Goal: Information Seeking & Learning: Learn about a topic

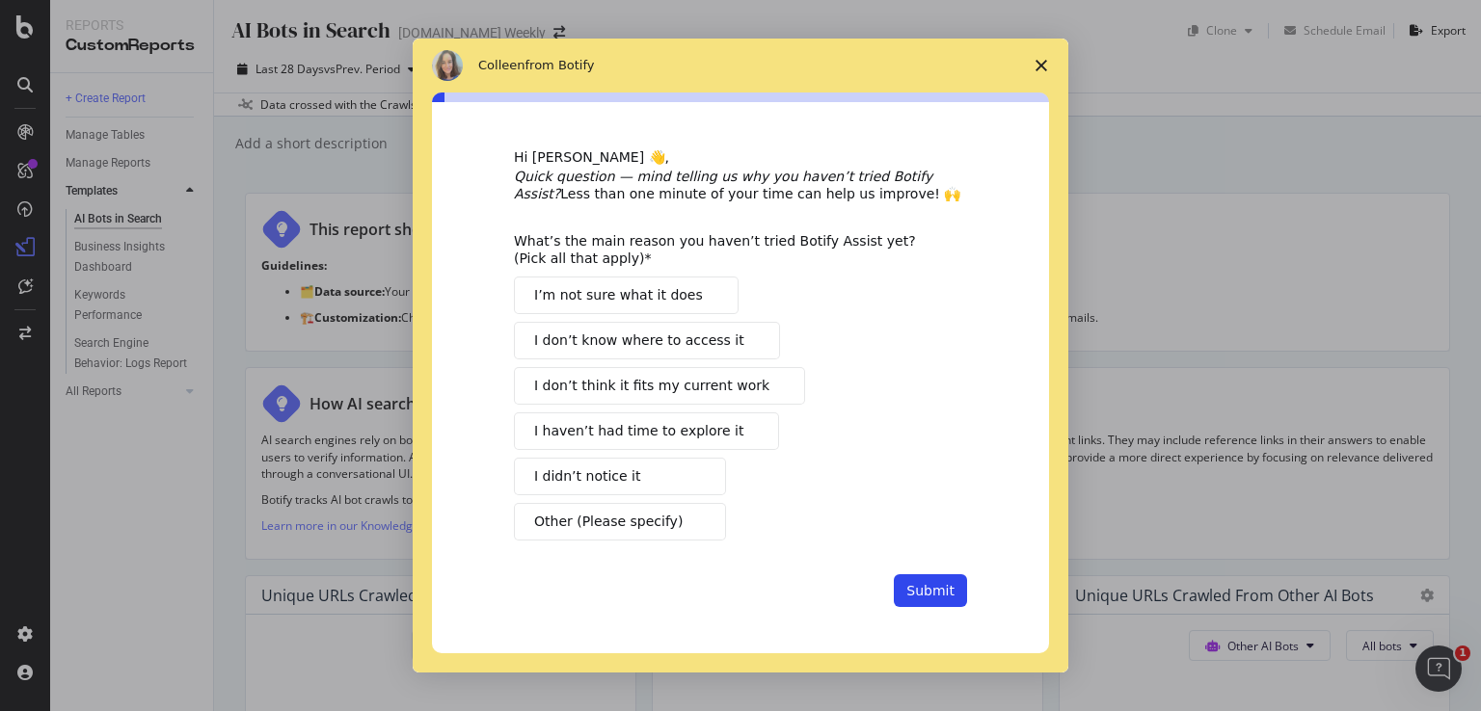
click at [1037, 63] on polygon "Close survey" at bounding box center [1041, 66] width 12 height 12
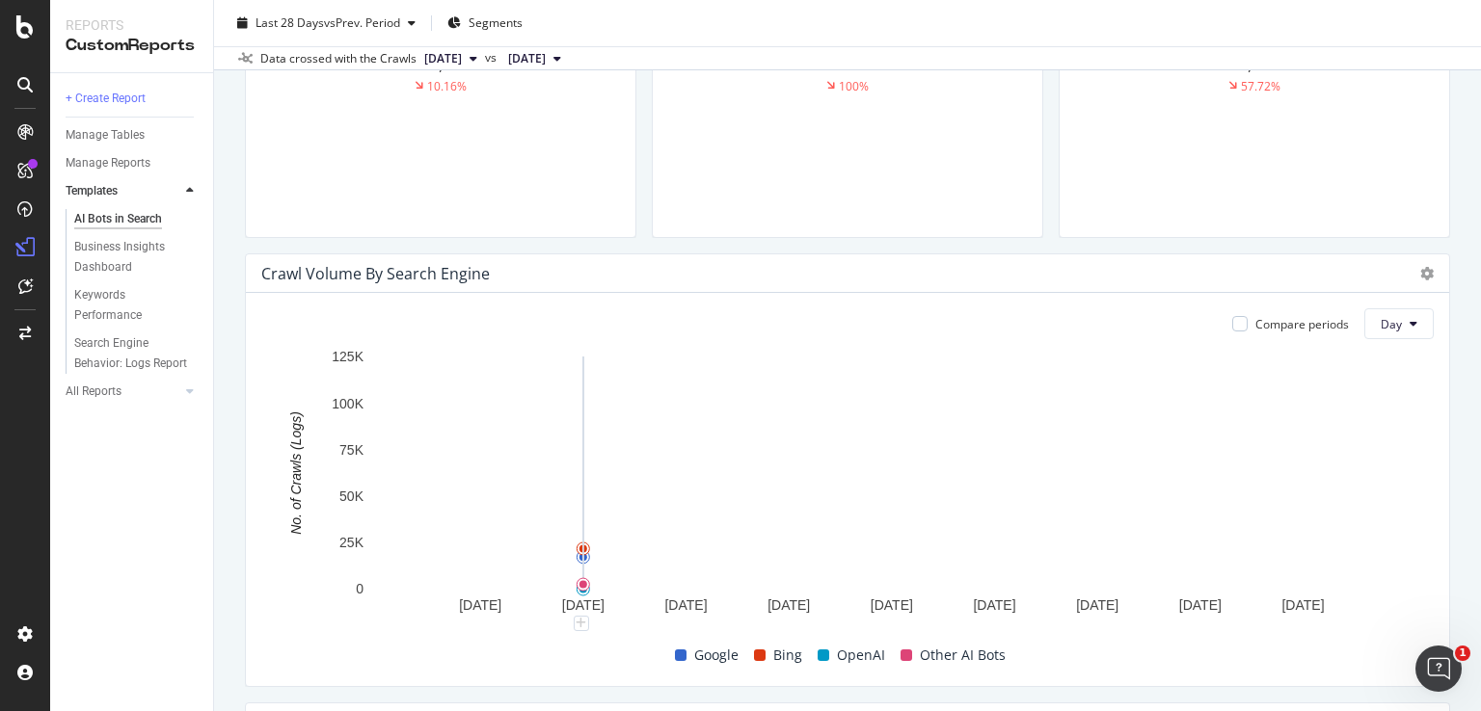
scroll to position [964, 0]
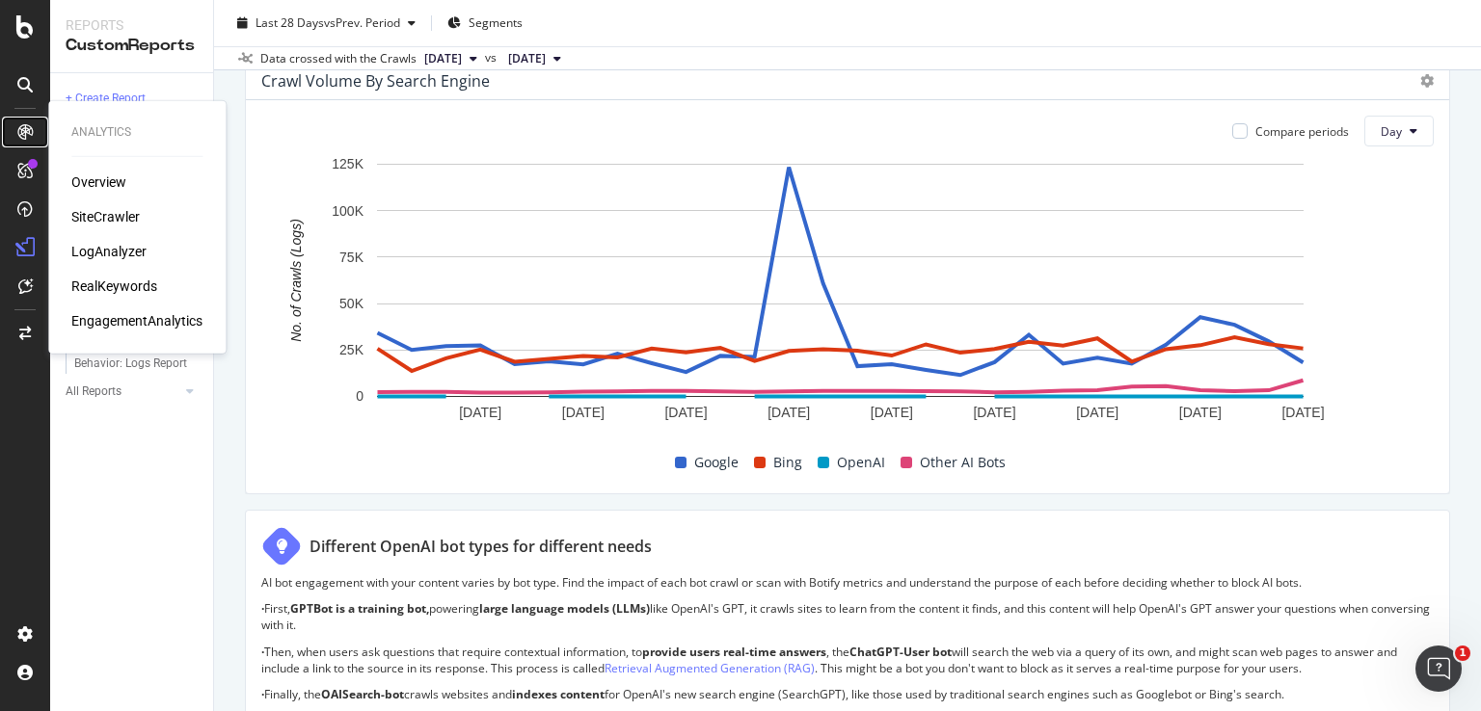
click at [19, 127] on icon at bounding box center [24, 131] width 15 height 15
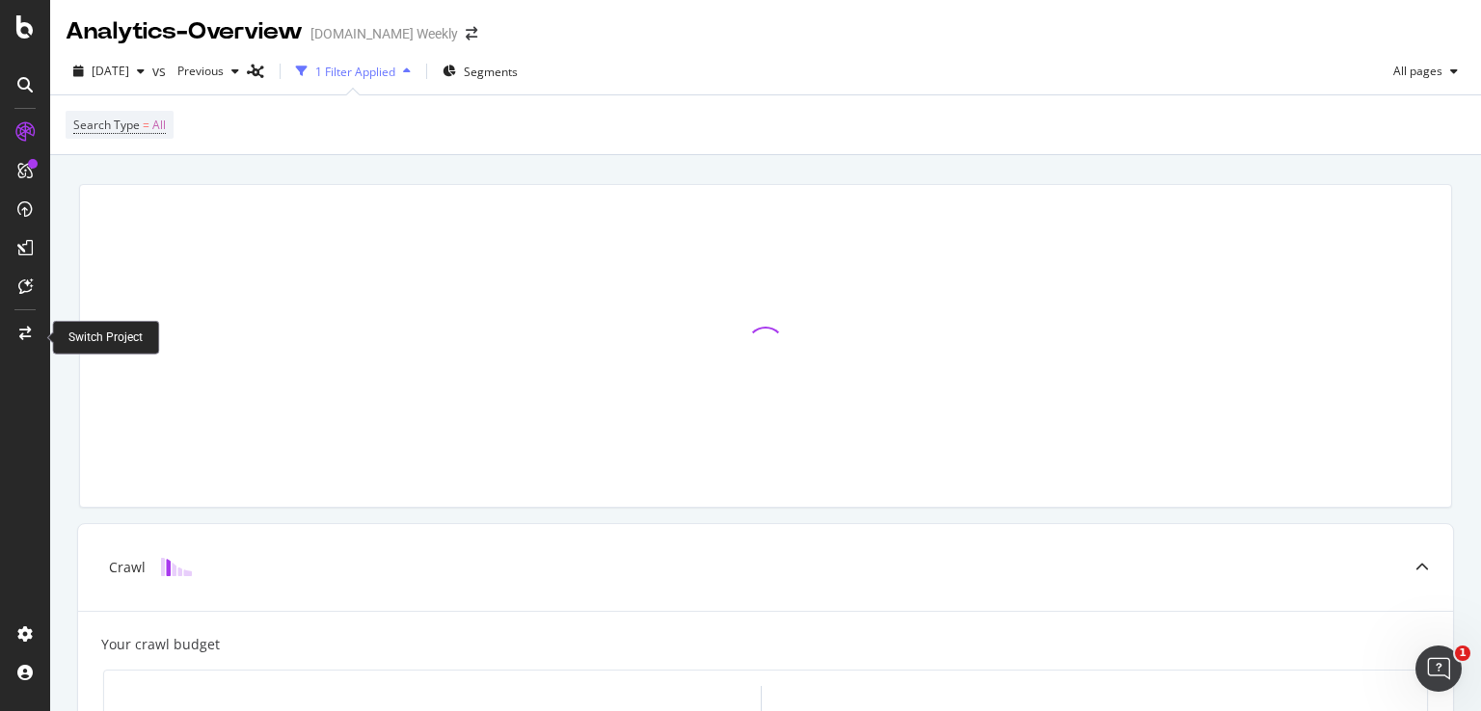
click at [15, 335] on div at bounding box center [25, 333] width 46 height 31
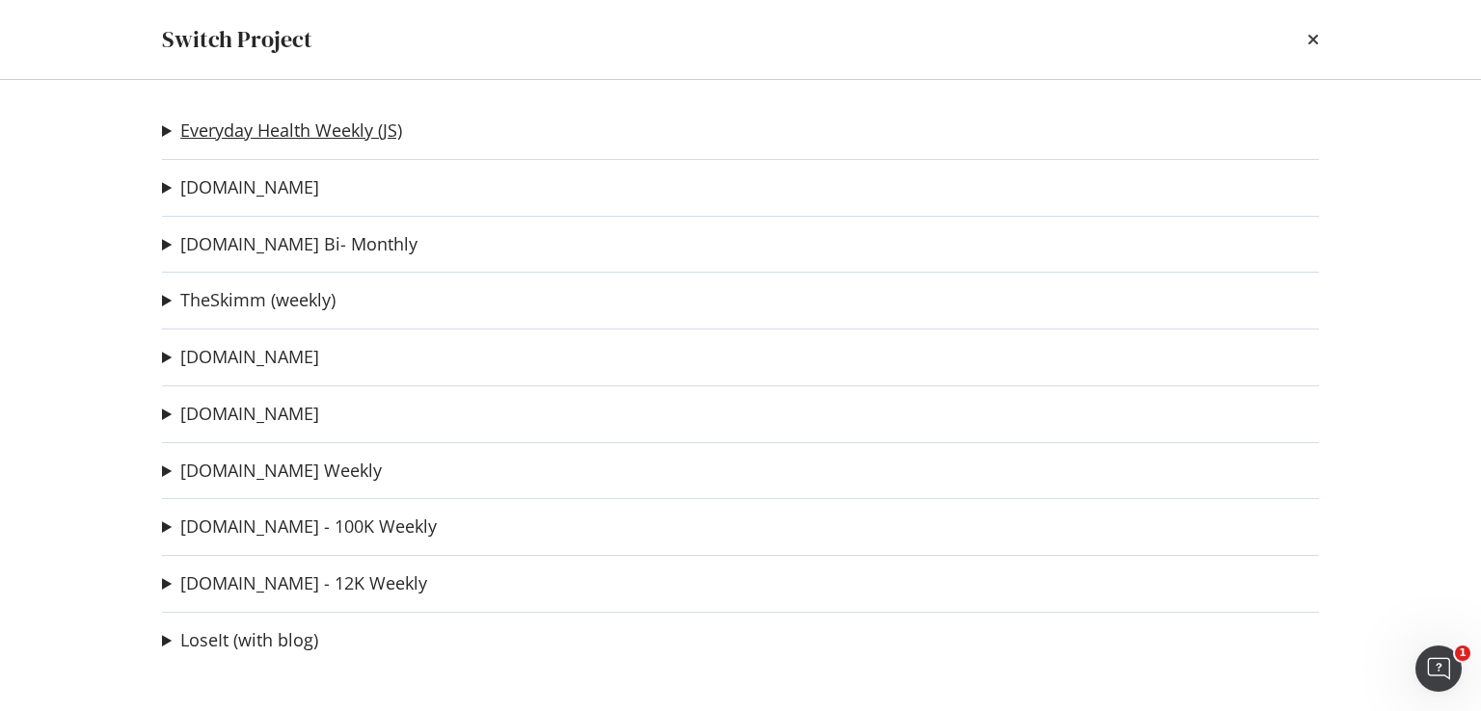
click at [385, 125] on link "Everyday Health Weekly (JS)" at bounding box center [291, 131] width 222 height 20
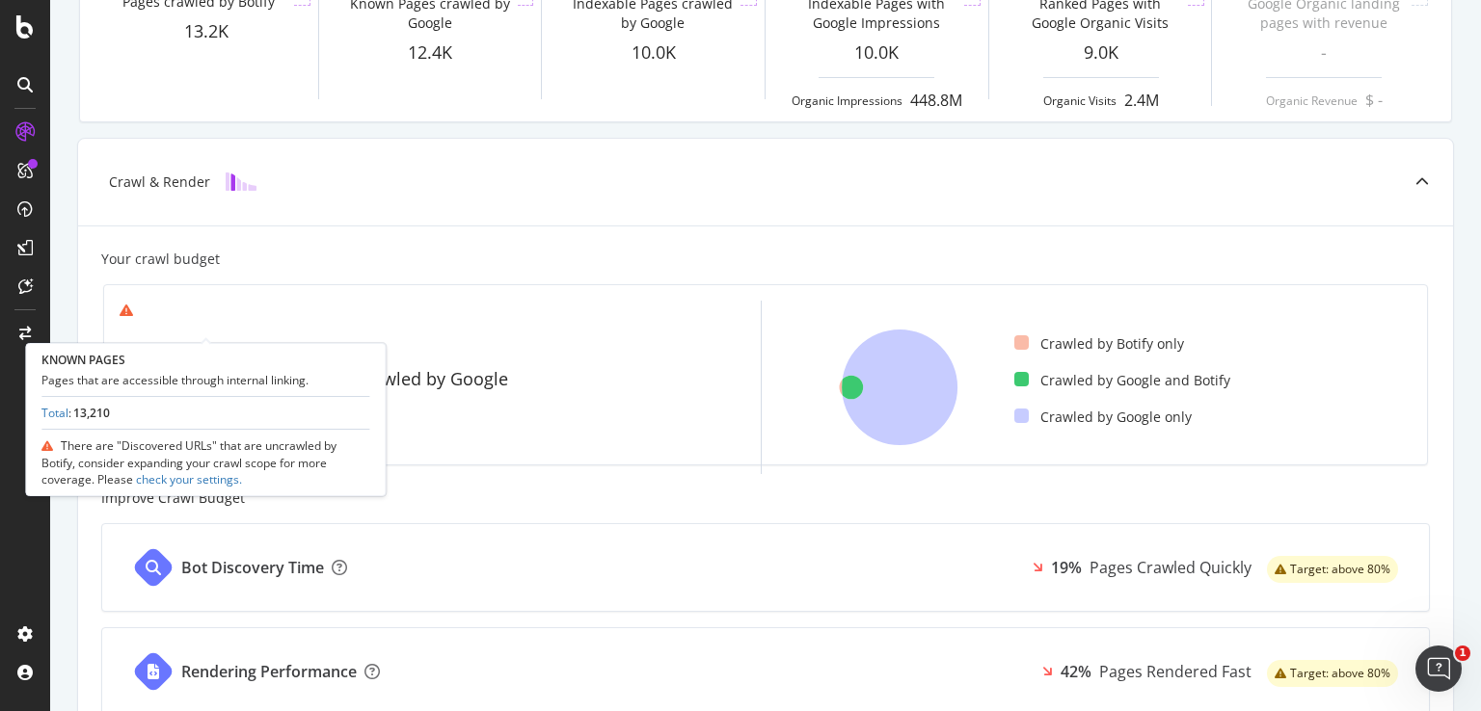
scroll to position [171, 0]
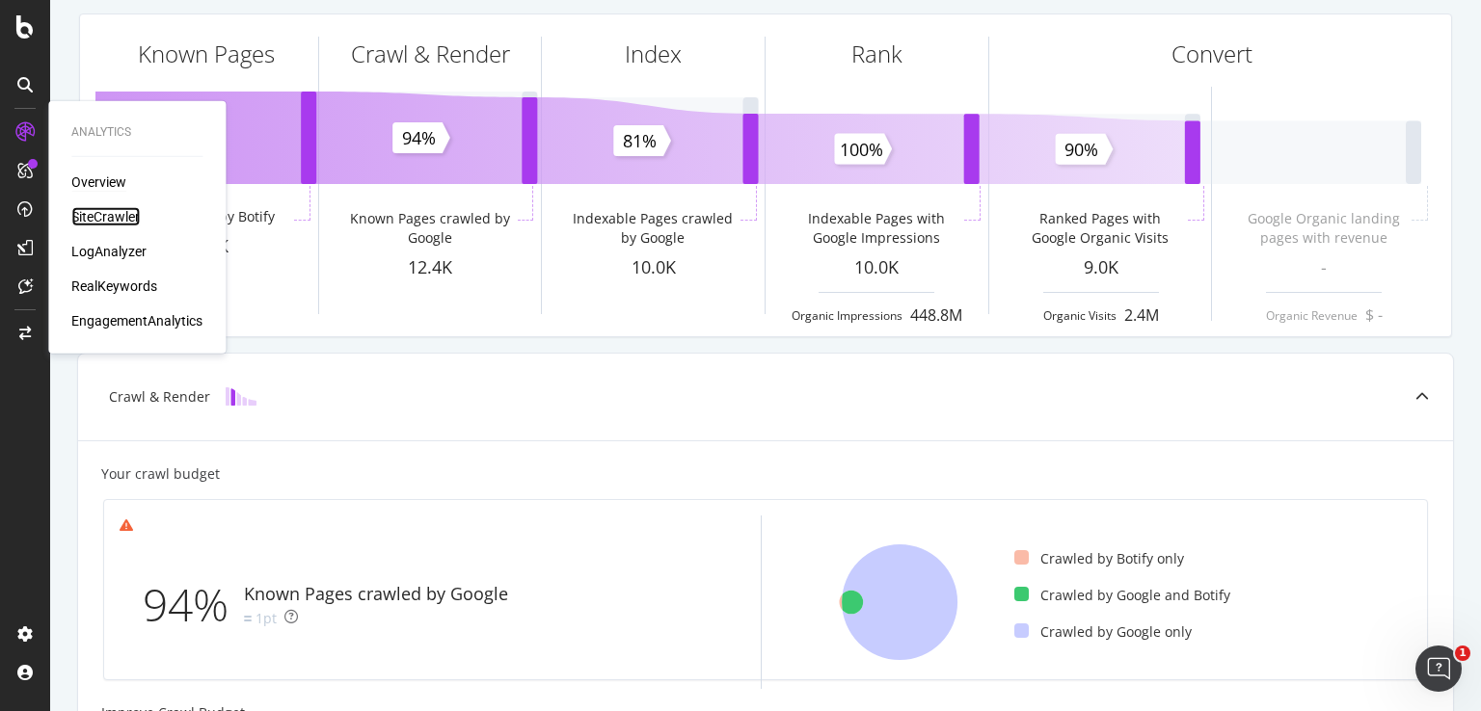
click at [116, 217] on div "SiteCrawler" at bounding box center [105, 216] width 68 height 19
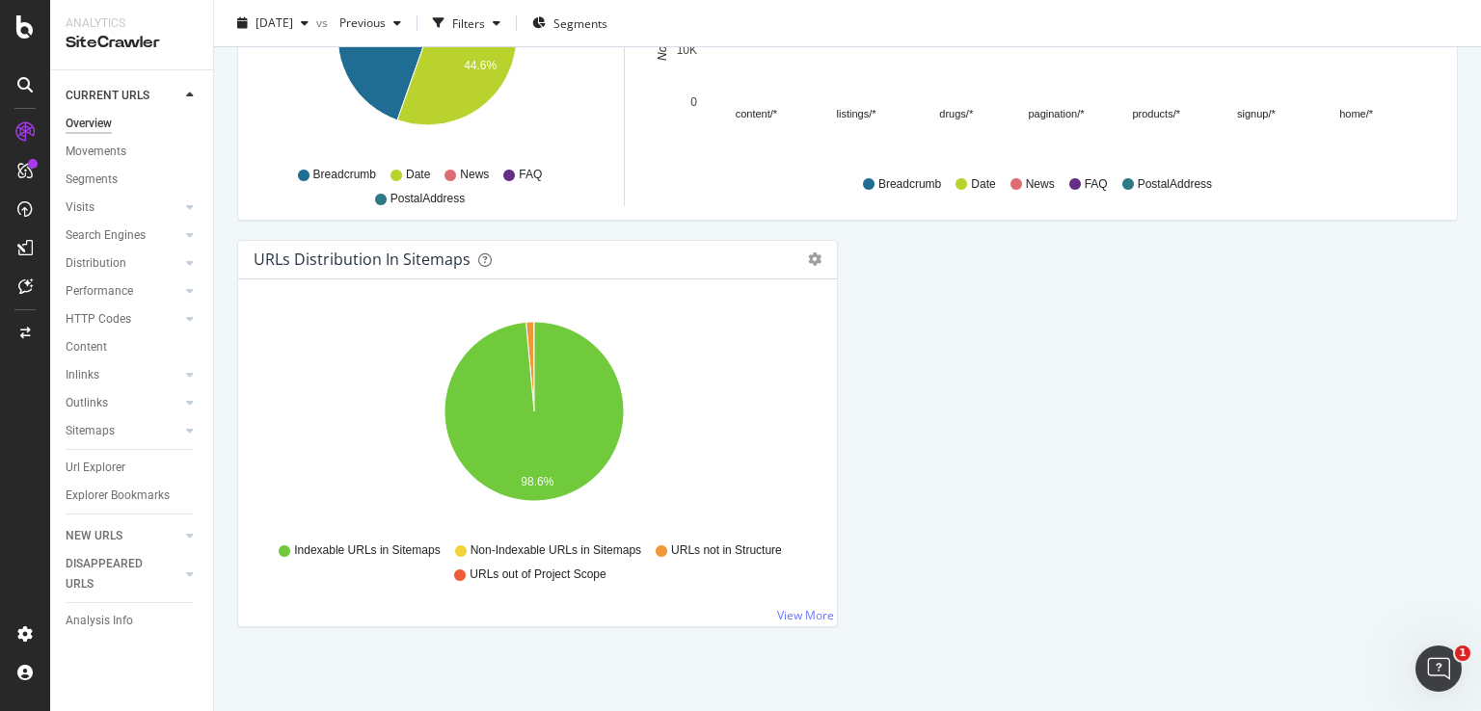
scroll to position [1697, 0]
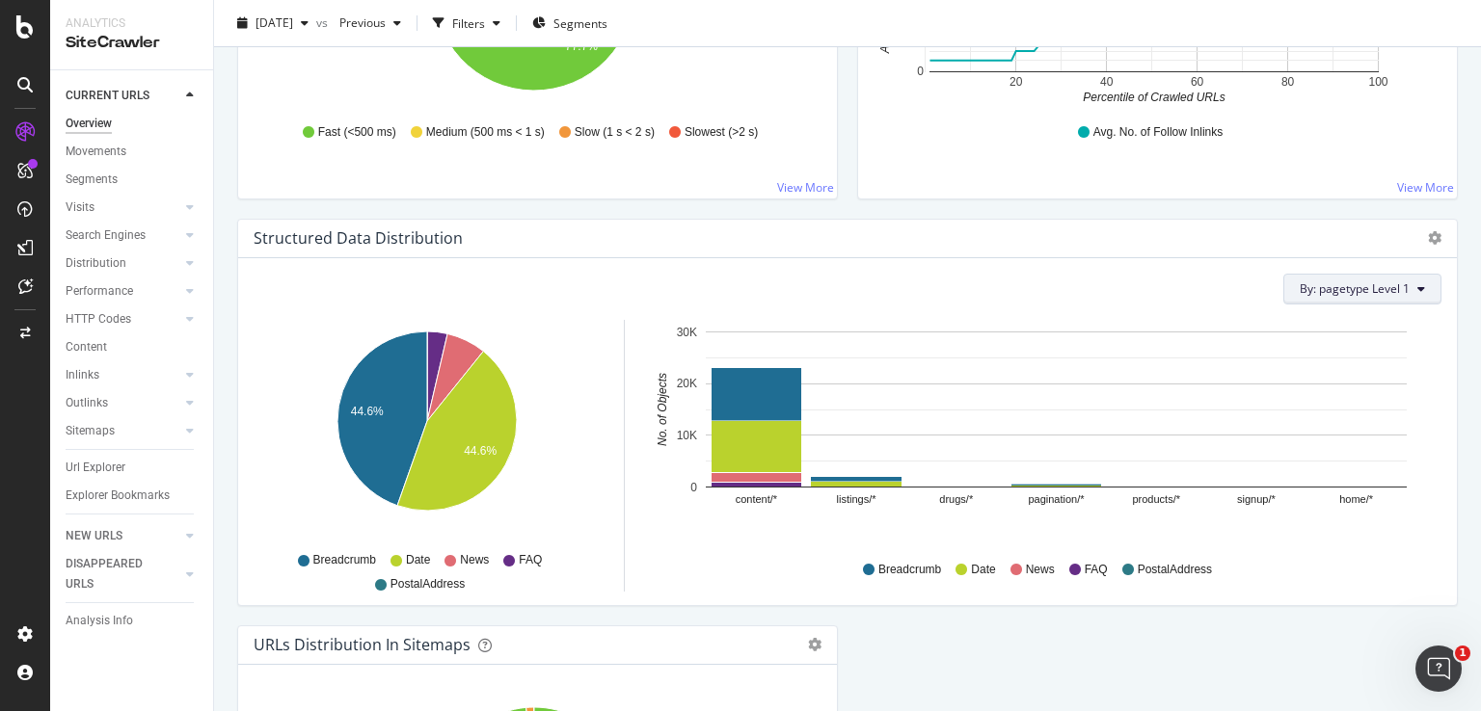
click at [1376, 292] on span "By: pagetype Level 1" at bounding box center [1354, 289] width 110 height 16
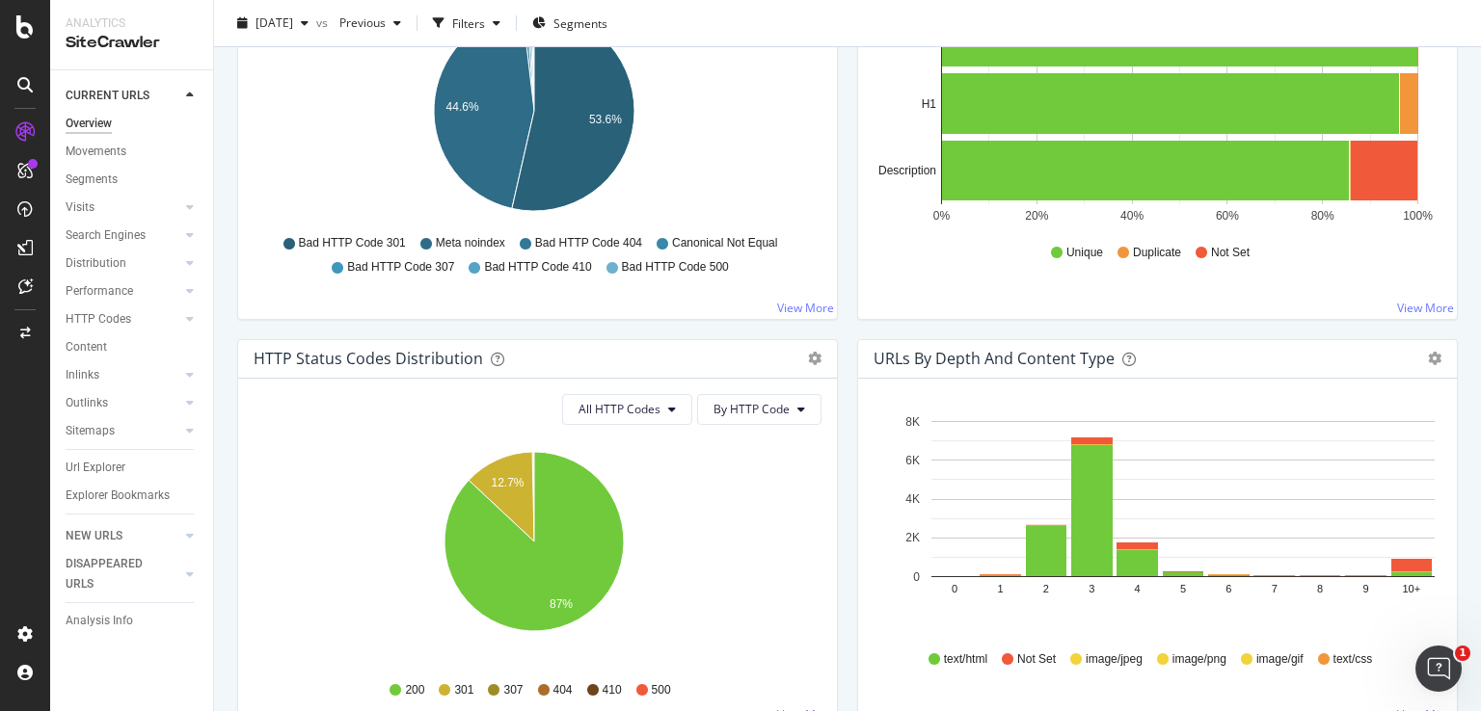
scroll to position [868, 0]
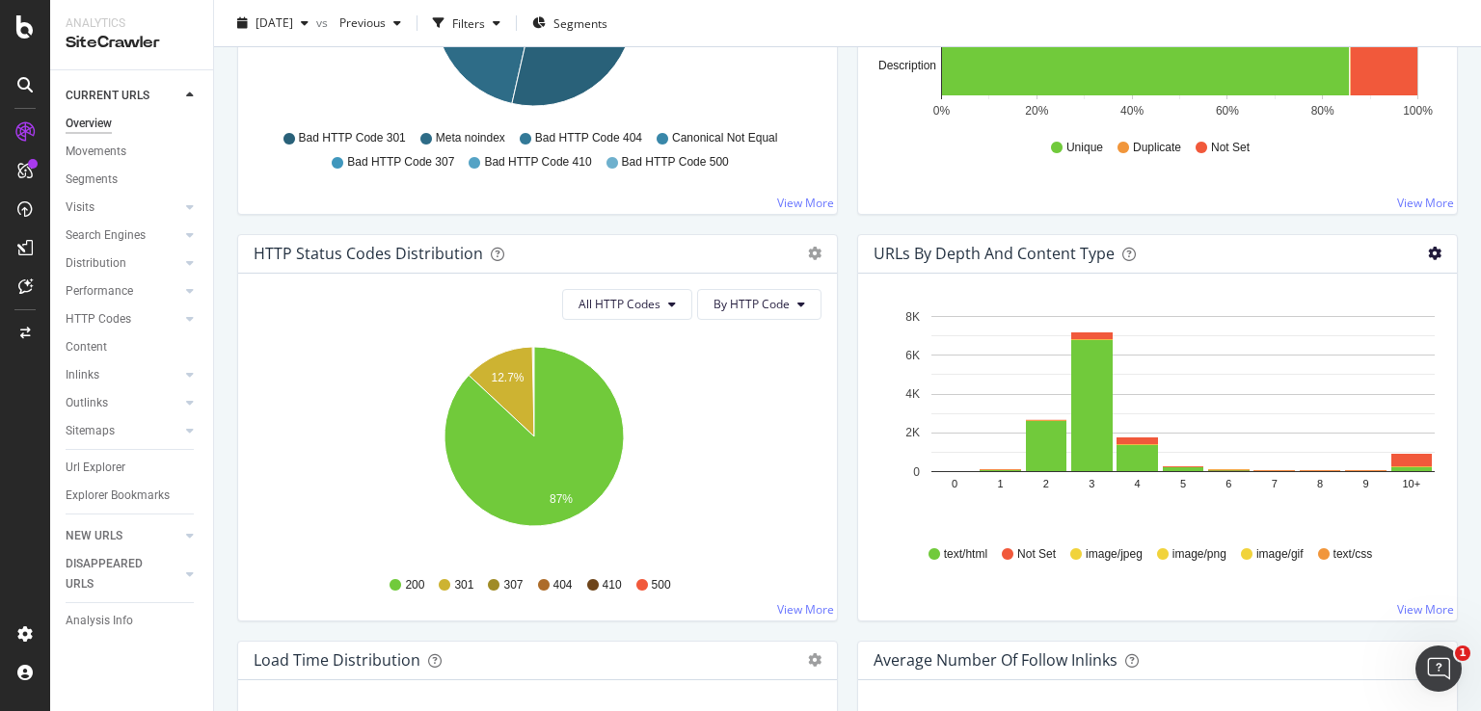
click at [1428, 252] on icon "gear" at bounding box center [1434, 253] width 13 height 13
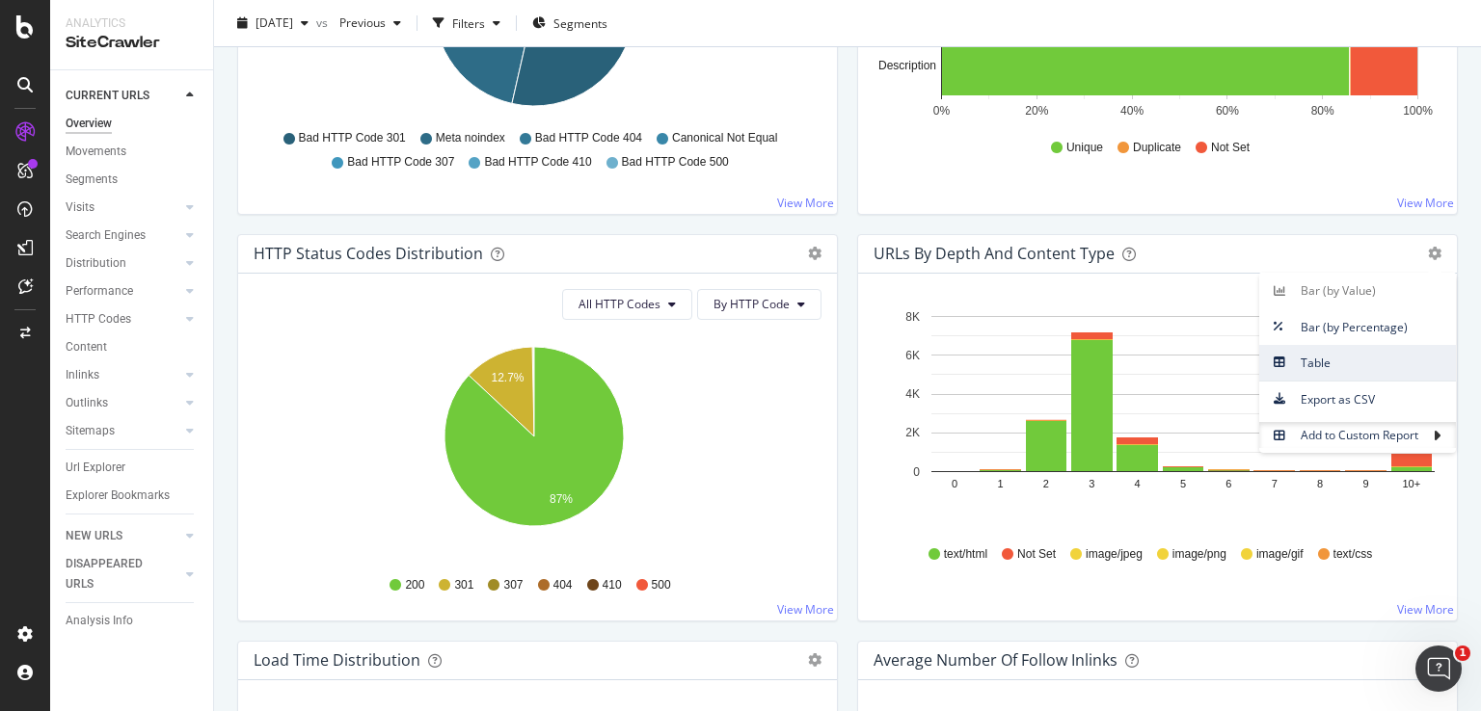
click at [1353, 358] on span "Table" at bounding box center [1357, 363] width 197 height 26
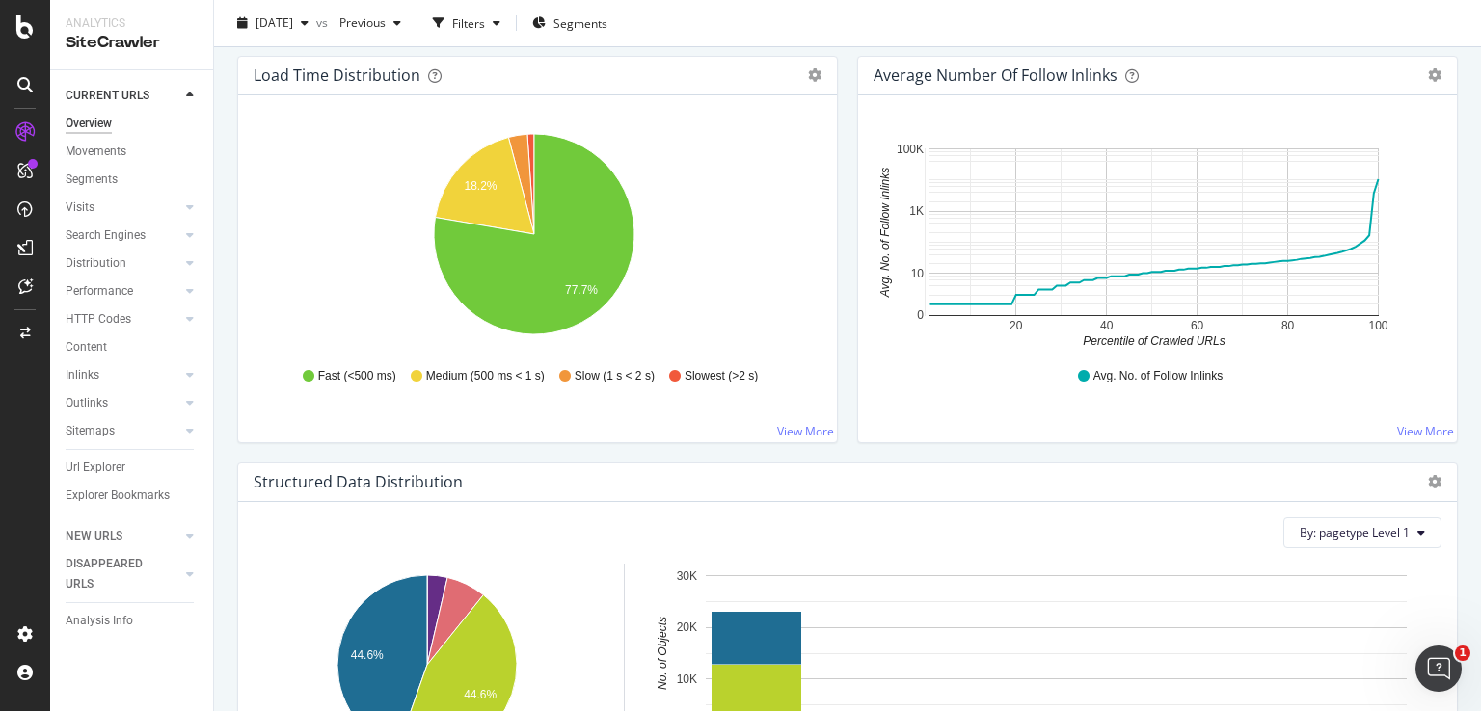
scroll to position [1542, 0]
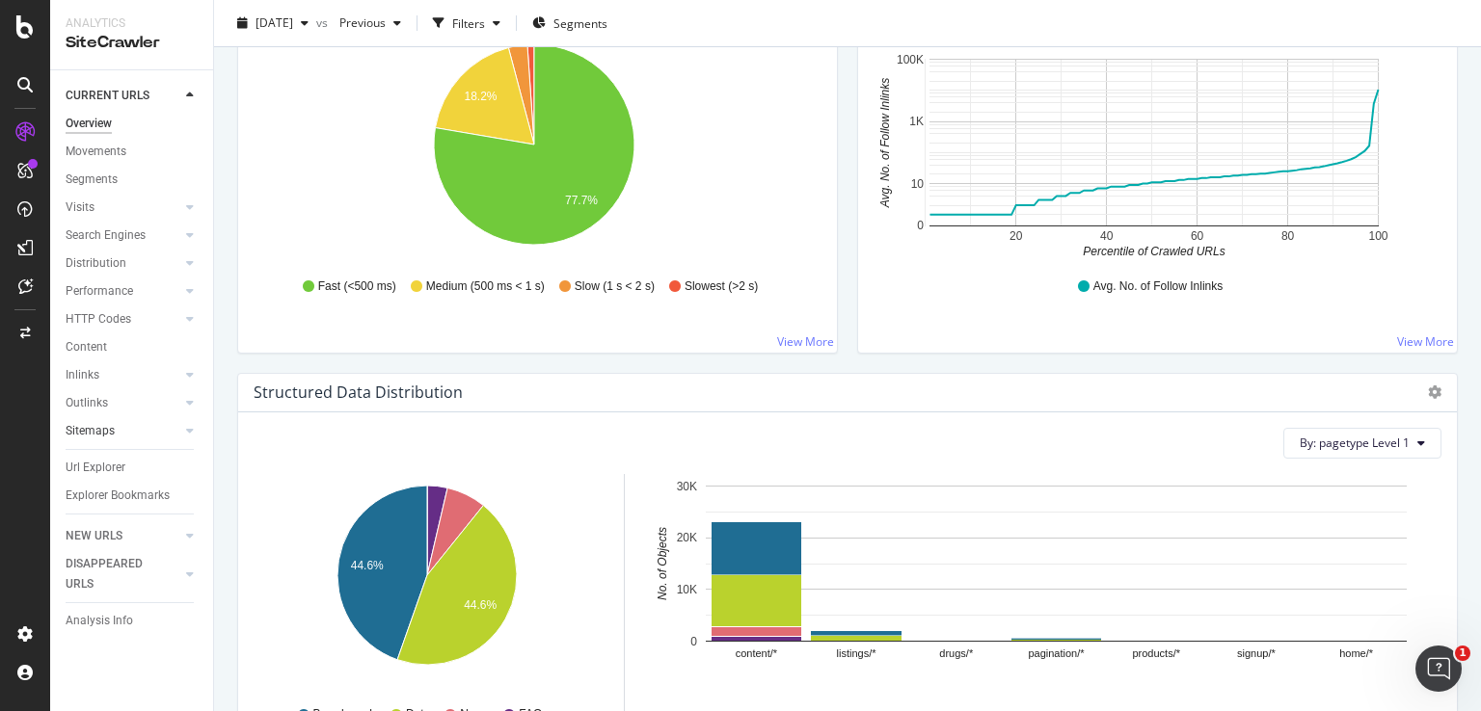
click at [155, 428] on link "Sitemaps" at bounding box center [123, 431] width 115 height 20
click at [116, 464] on div "Top Charts" at bounding box center [102, 459] width 56 height 20
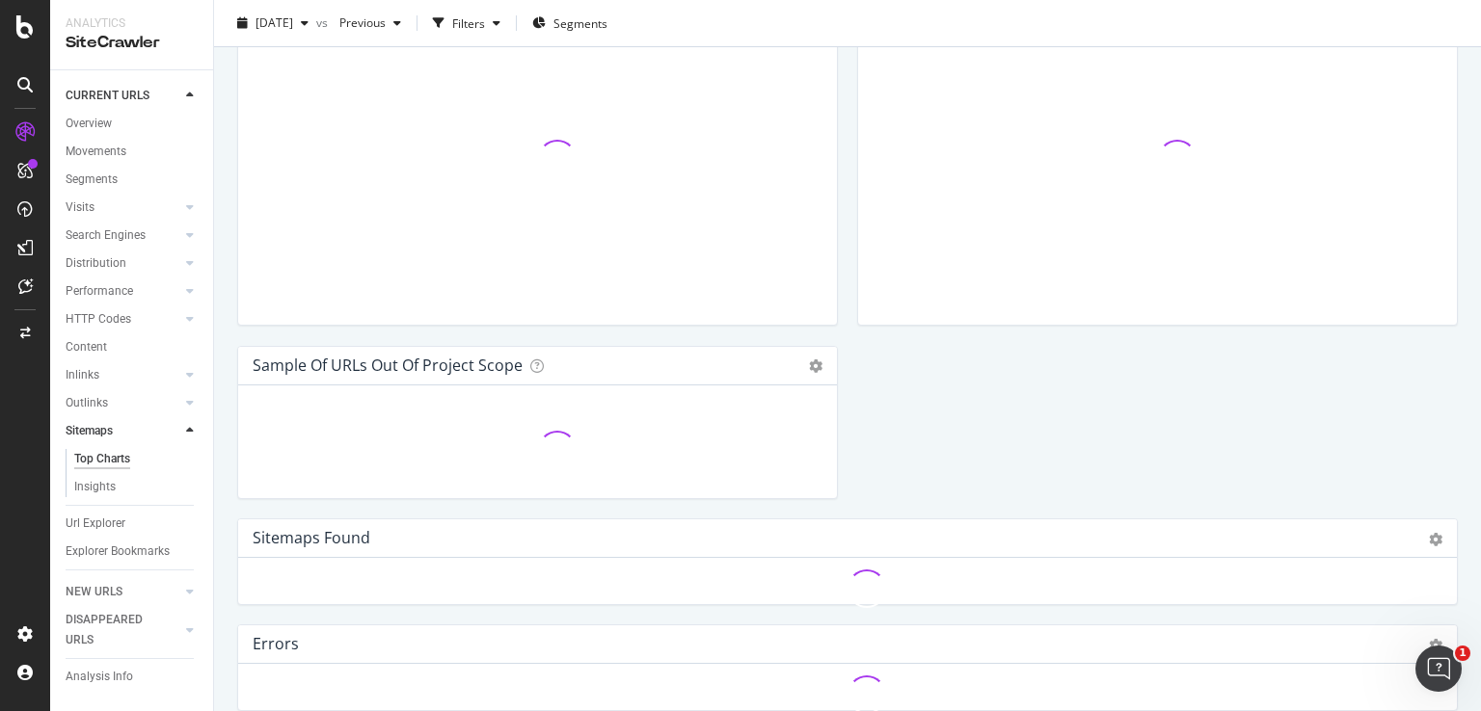
scroll to position [1542, 0]
